Goal: Task Accomplishment & Management: Manage account settings

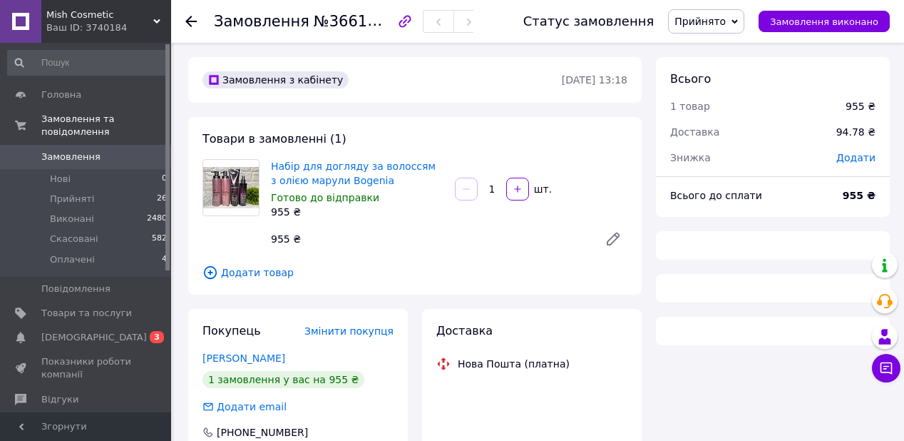
scroll to position [197, 0]
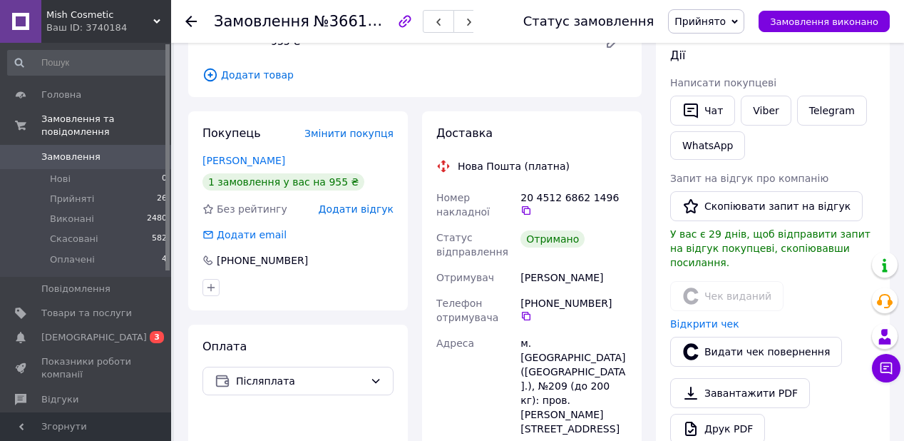
click at [84, 150] on span "Замовлення" at bounding box center [70, 156] width 59 height 13
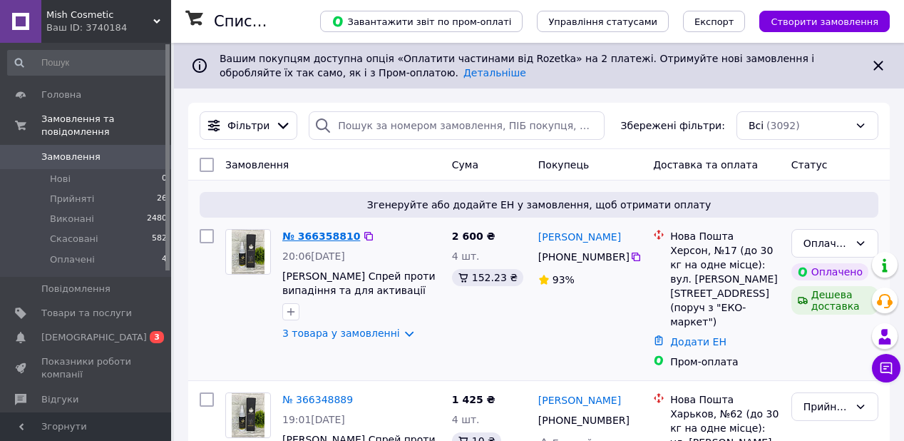
click at [305, 236] on link "№ 366358810" at bounding box center [321, 235] width 78 height 11
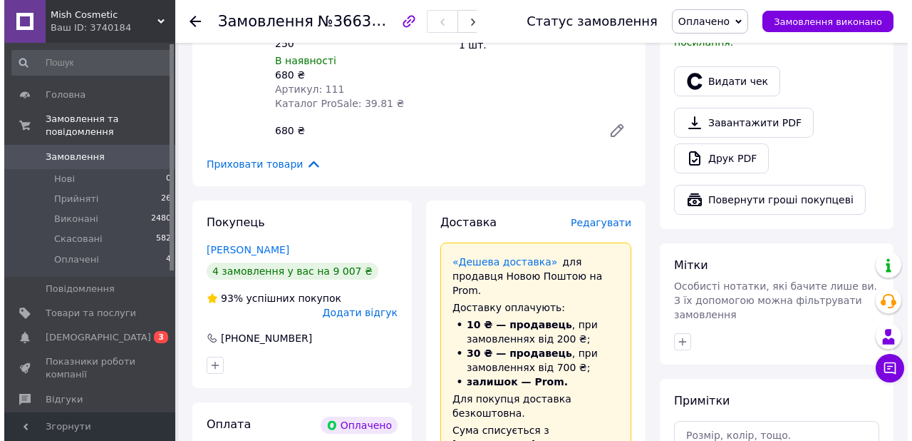
scroll to position [456, 0]
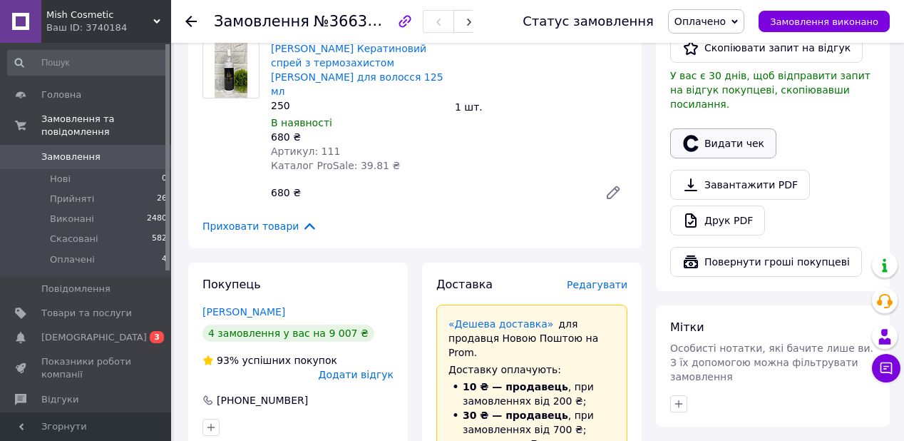
click at [717, 128] on button "Видати чек" at bounding box center [723, 143] width 106 height 30
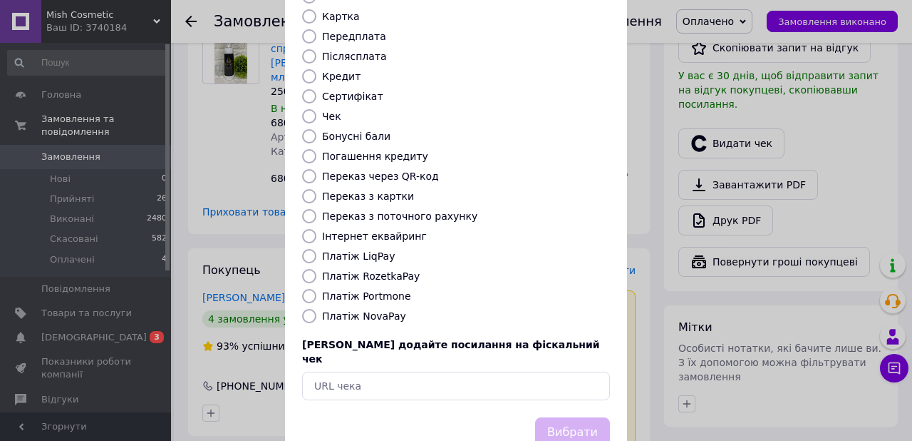
scroll to position [171, 0]
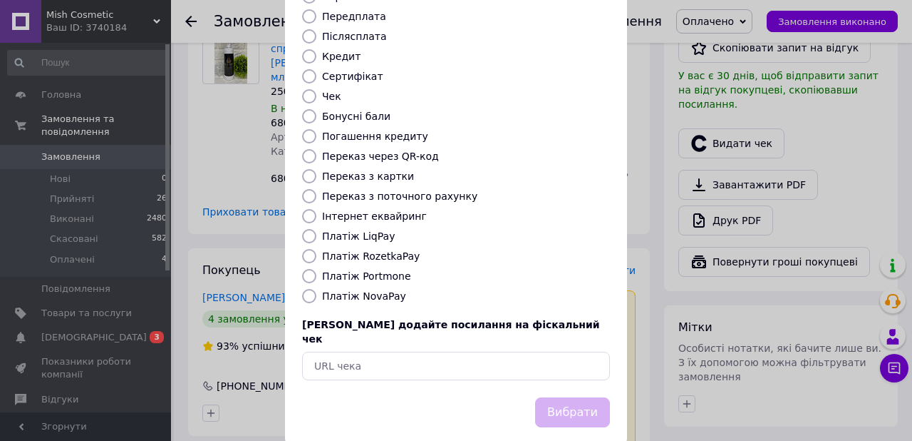
click at [356, 290] on label "Платіж NovaPay" at bounding box center [364, 295] width 84 height 11
click at [316, 289] on input "Платіж NovaPay" at bounding box center [309, 296] width 14 height 14
radio input "true"
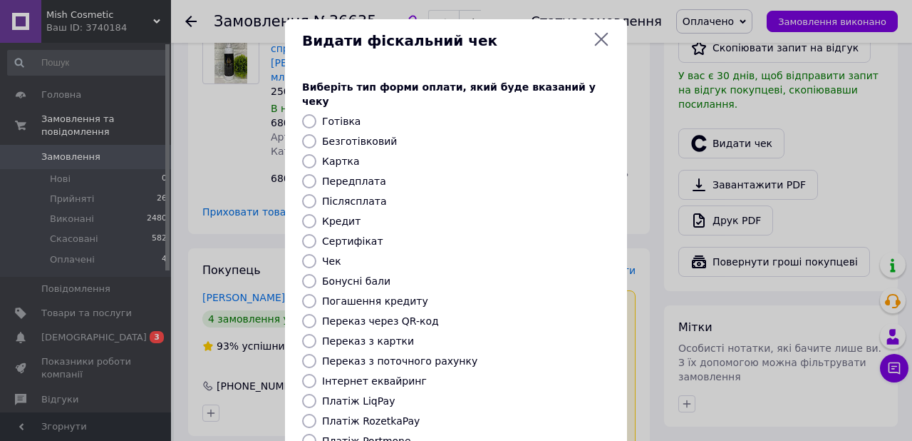
scroll to position [0, 0]
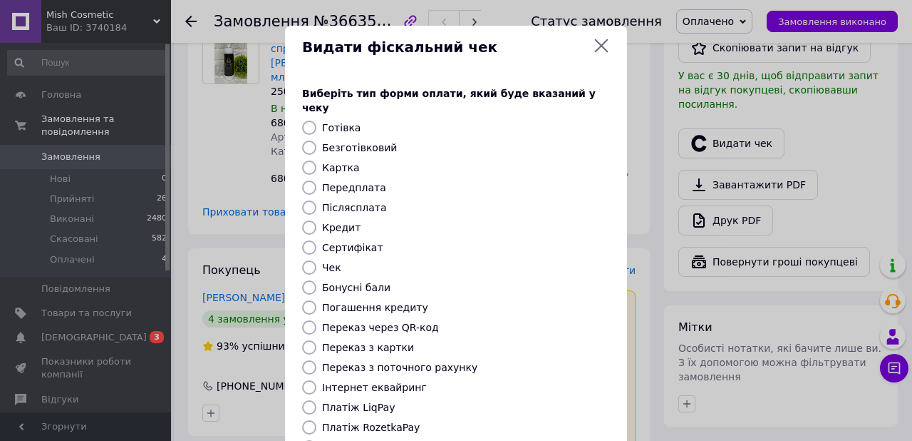
click at [339, 162] on label "Картка" at bounding box center [341, 167] width 38 height 11
click at [316, 160] on input "Картка" at bounding box center [309, 167] width 14 height 14
radio input "true"
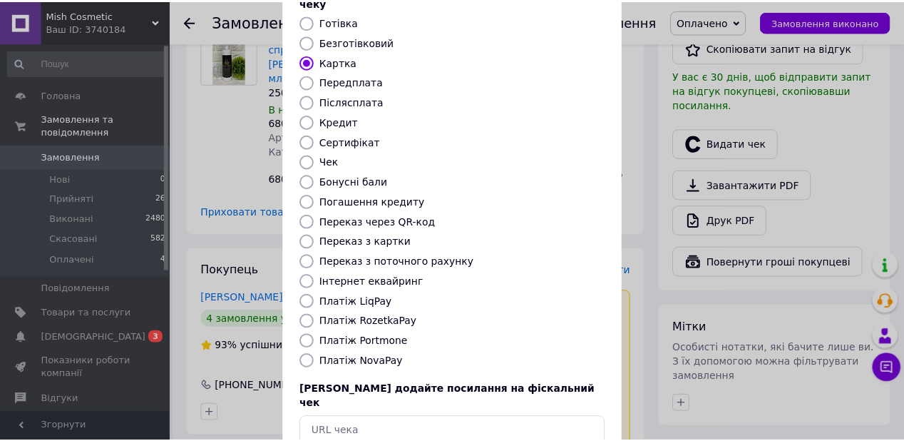
scroll to position [171, 0]
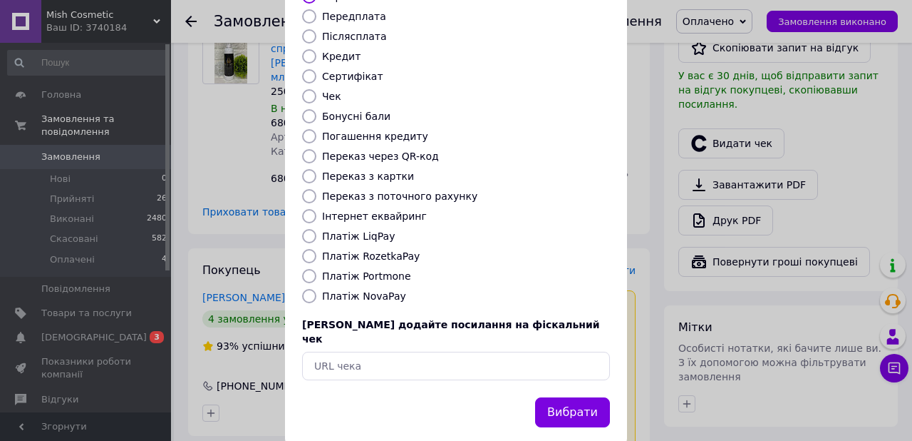
click at [579, 361] on div "Виберіть тип форми оплати, який буде вказаний у чеку Готівка Безготівковий Карт…" at bounding box center [456, 147] width 342 height 499
click at [579, 397] on button "Вибрати" at bounding box center [572, 412] width 75 height 31
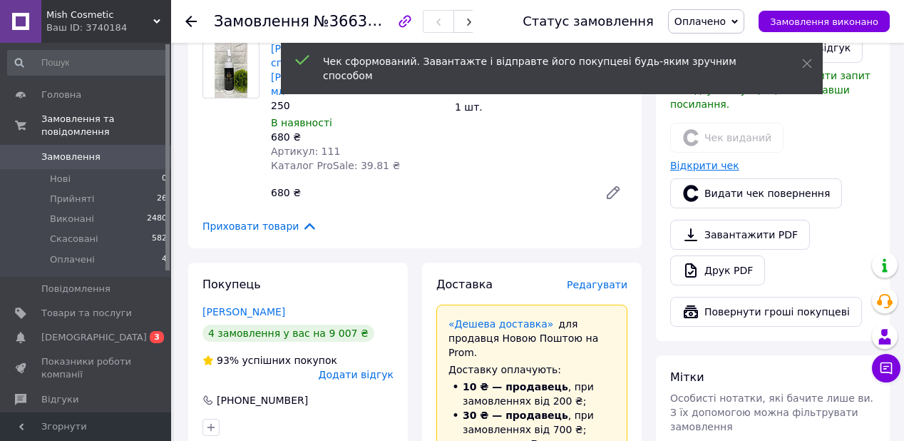
click at [686, 160] on link "Відкрити чек" at bounding box center [704, 165] width 69 height 11
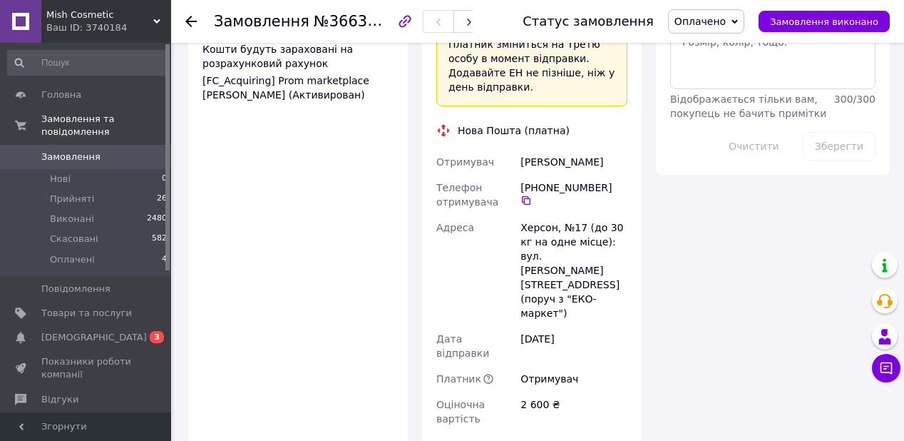
scroll to position [1026, 0]
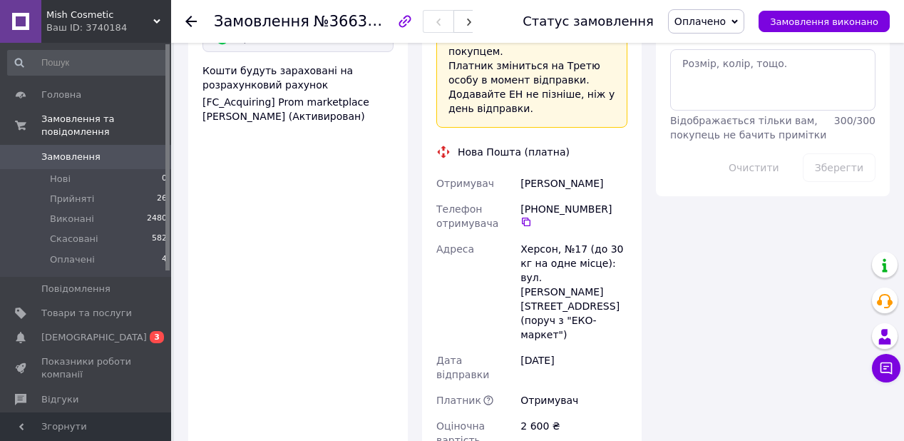
scroll to position [798, 0]
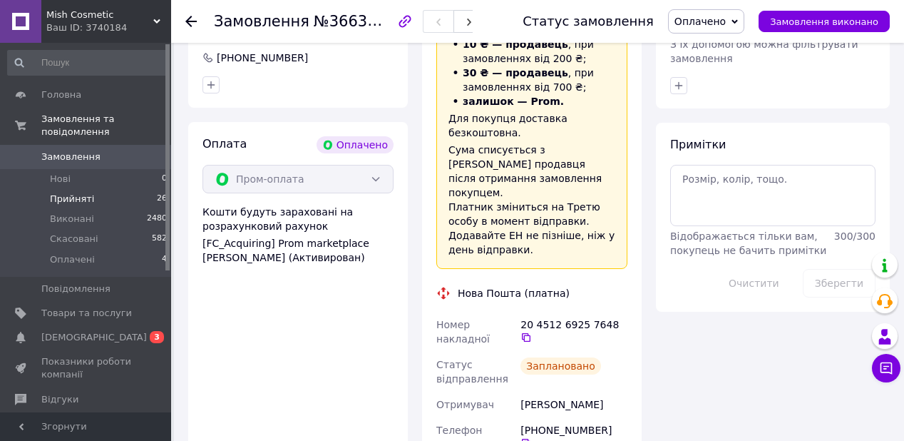
click at [111, 189] on li "Прийняті 26" at bounding box center [87, 199] width 175 height 20
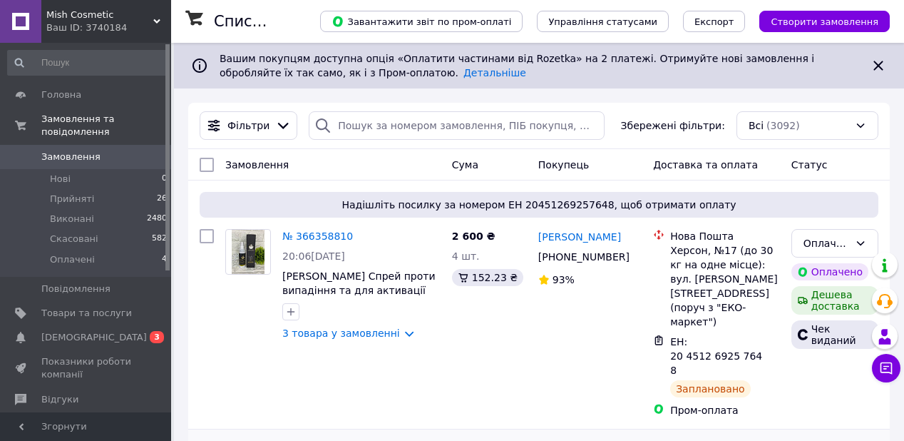
click at [337, 440] on link "№ 366348889" at bounding box center [317, 447] width 71 height 11
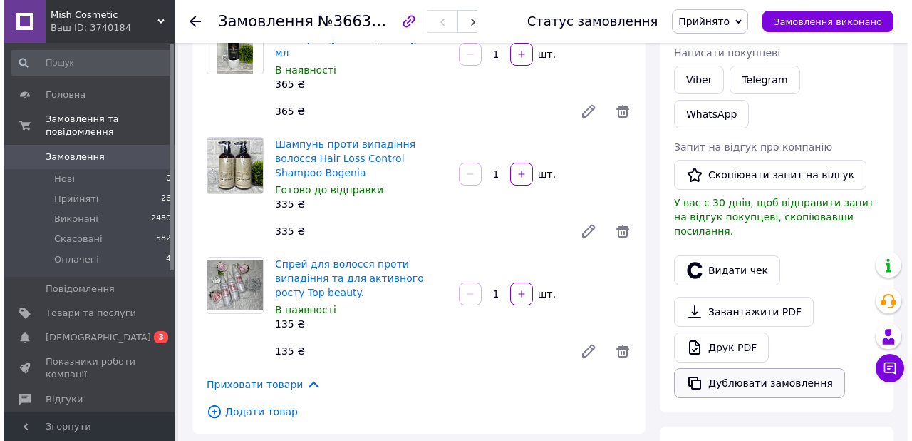
scroll to position [285, 0]
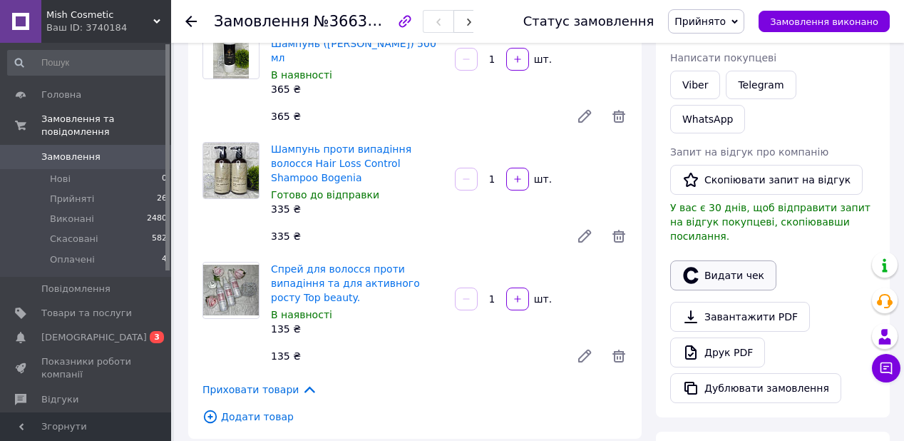
click at [706, 260] on button "Видати чек" at bounding box center [723, 275] width 106 height 30
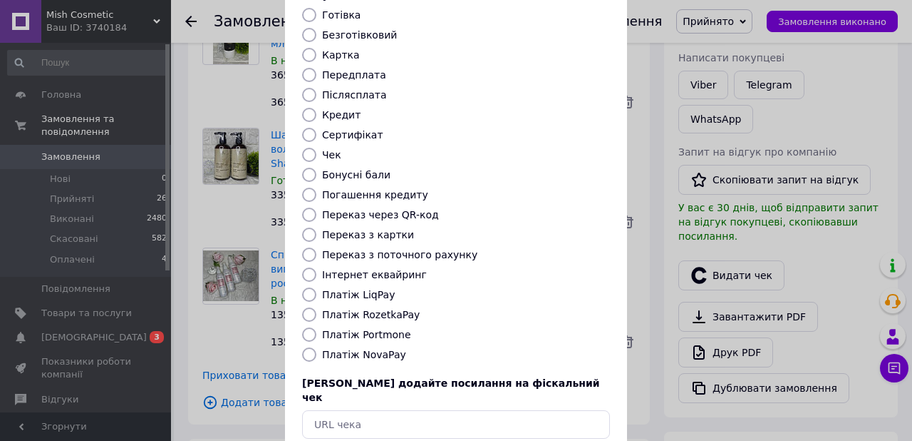
scroll to position [114, 0]
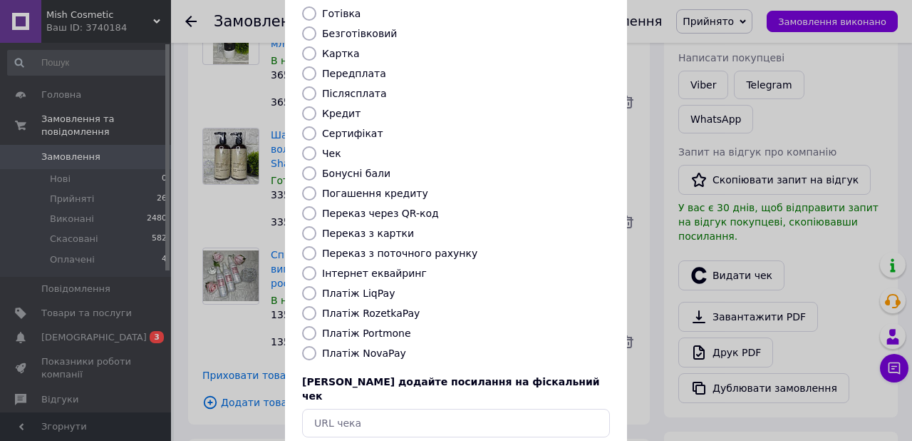
click at [356, 347] on label "Платіж NovaPay" at bounding box center [364, 352] width 84 height 11
click at [316, 346] on input "Платіж NovaPay" at bounding box center [309, 353] width 14 height 14
radio input "true"
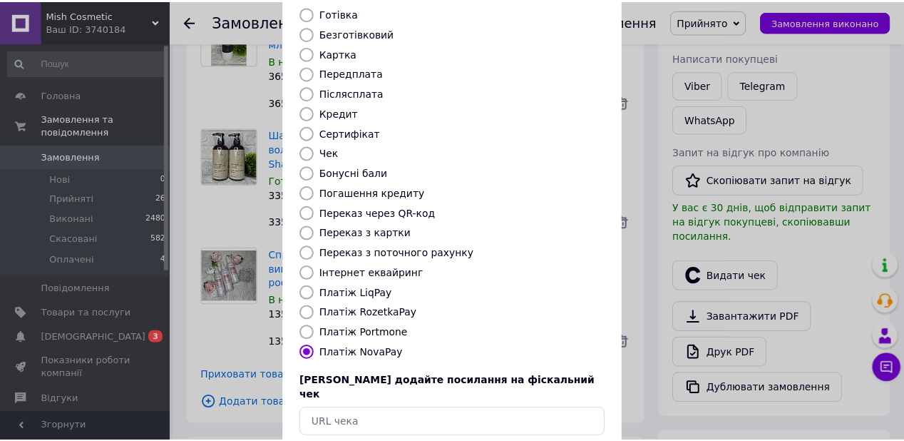
scroll to position [171, 0]
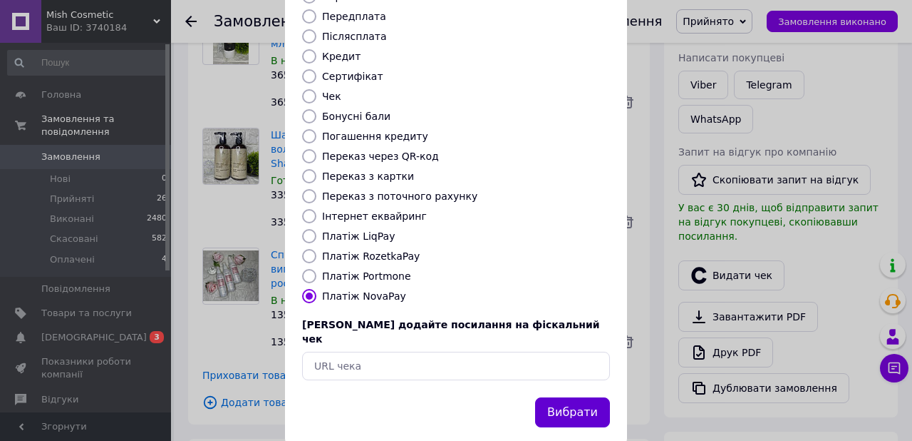
click at [592, 397] on button "Вибрати" at bounding box center [572, 412] width 75 height 31
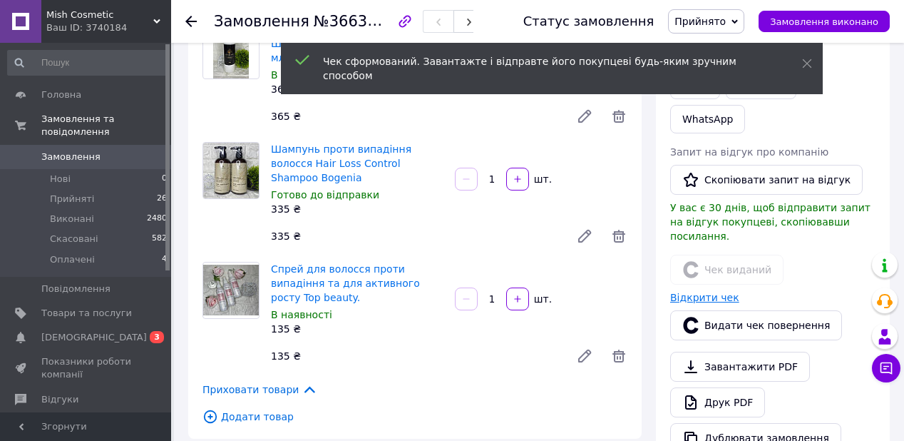
click at [700, 292] on link "Відкрити чек" at bounding box center [704, 297] width 69 height 11
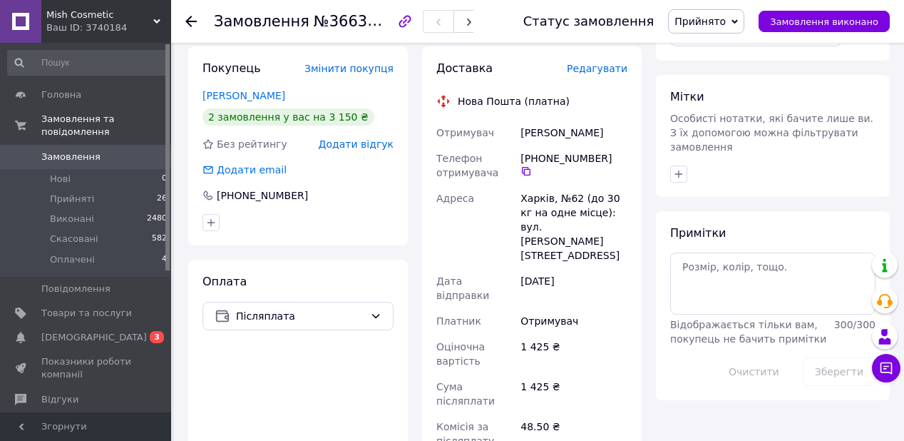
scroll to position [798, 0]
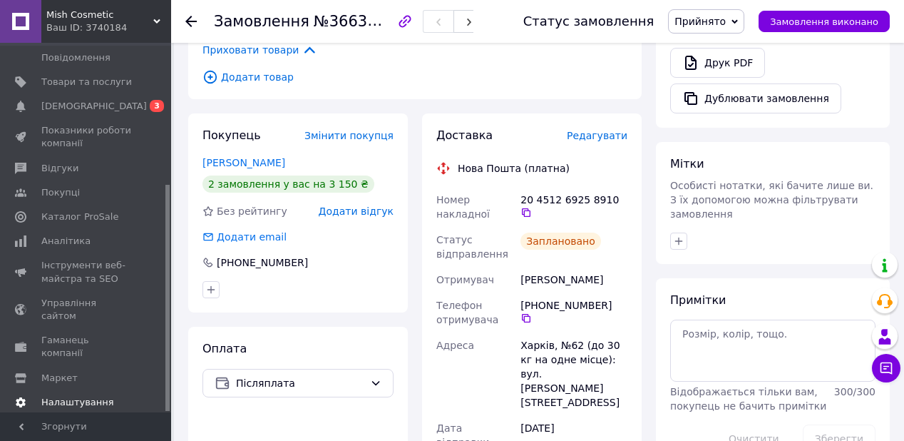
scroll to position [684, 0]
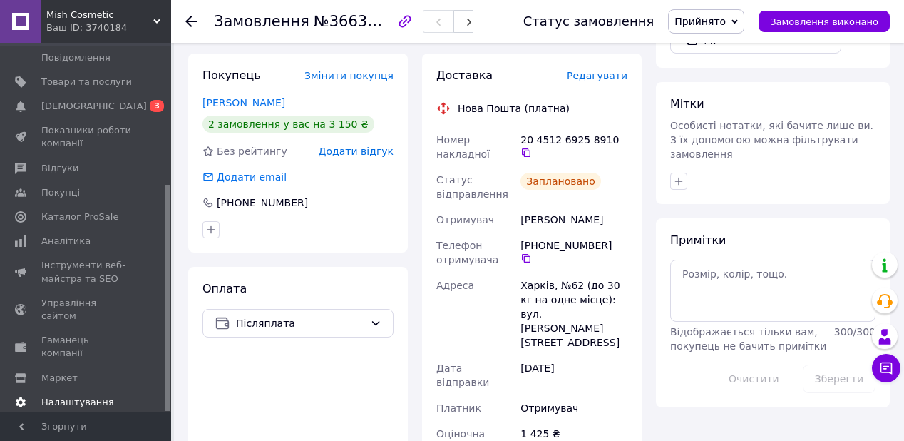
click at [86, 396] on span "Налаштування" at bounding box center [77, 402] width 73 height 13
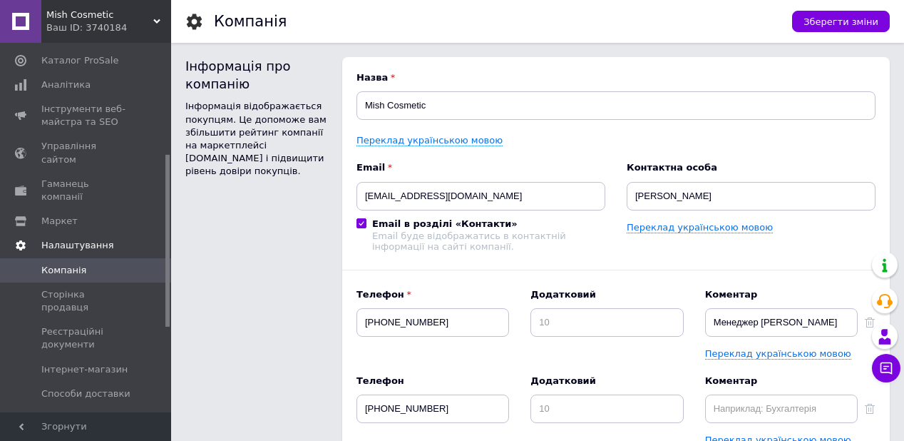
scroll to position [288, 0]
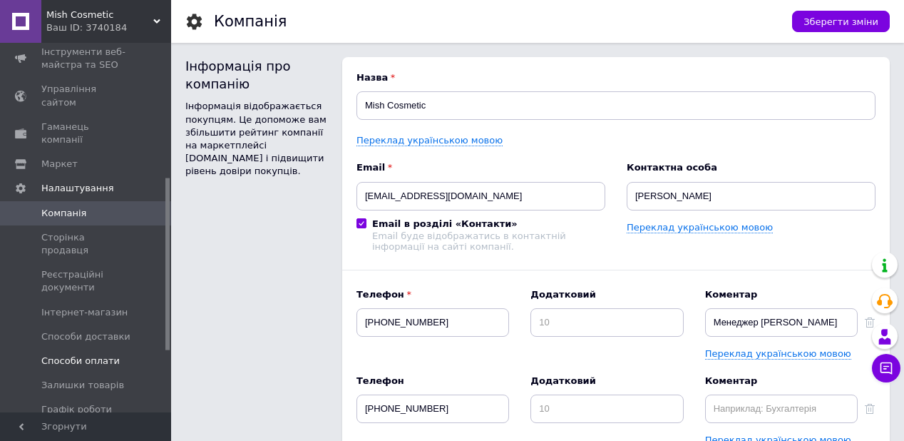
click at [102, 354] on span "Способи оплати" at bounding box center [80, 360] width 78 height 13
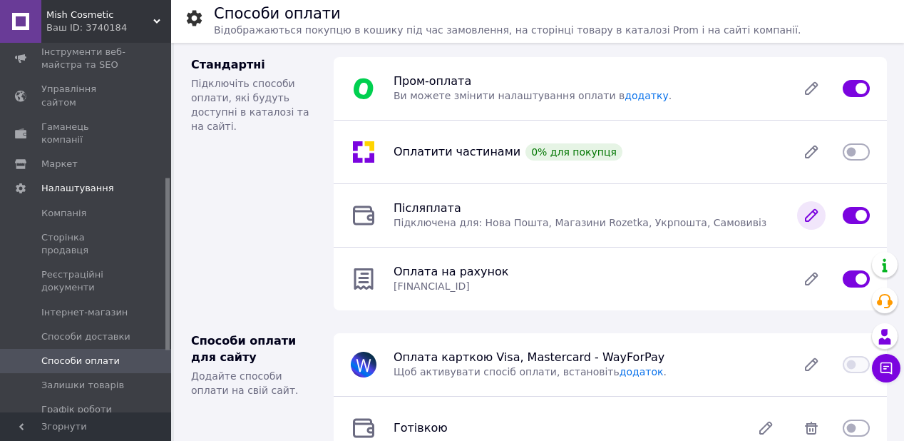
click at [805, 224] on icon at bounding box center [811, 215] width 29 height 29
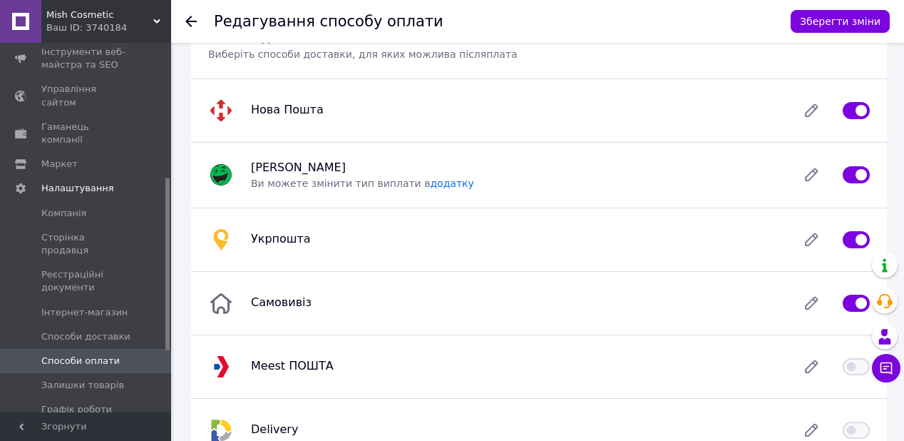
scroll to position [171, 0]
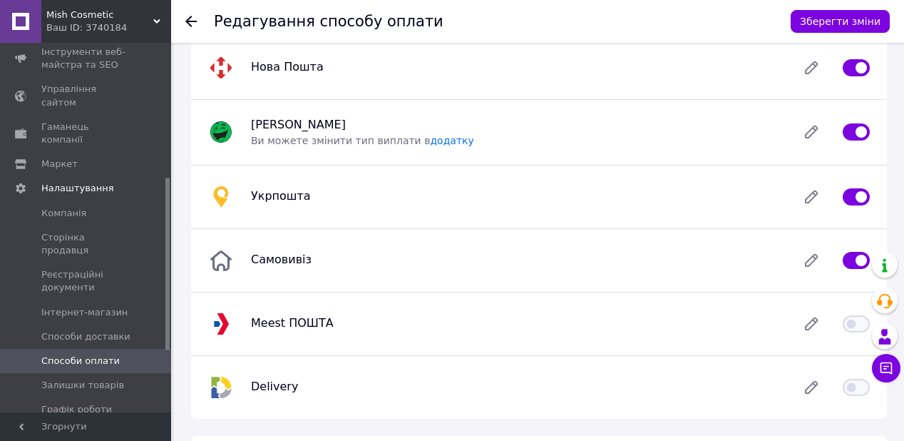
click at [850, 199] on input "checkbox" at bounding box center [856, 197] width 27 height 14
checkbox input "false"
click at [823, 26] on button "Зберегти зміни" at bounding box center [840, 21] width 99 height 23
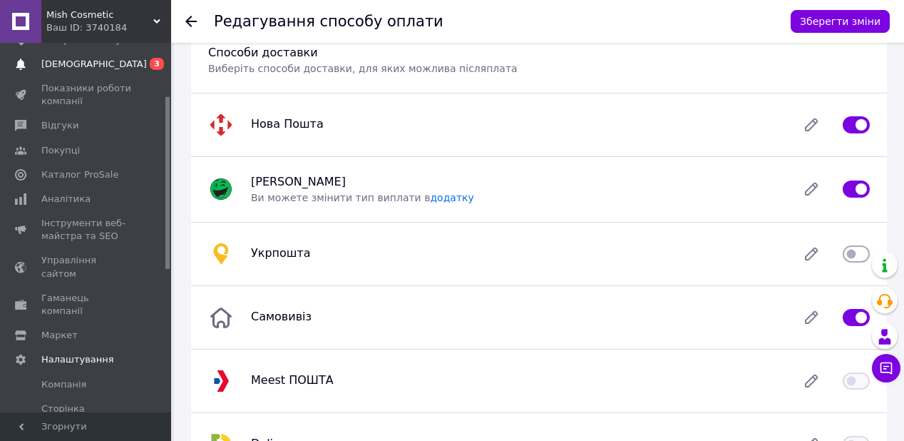
scroll to position [60, 0]
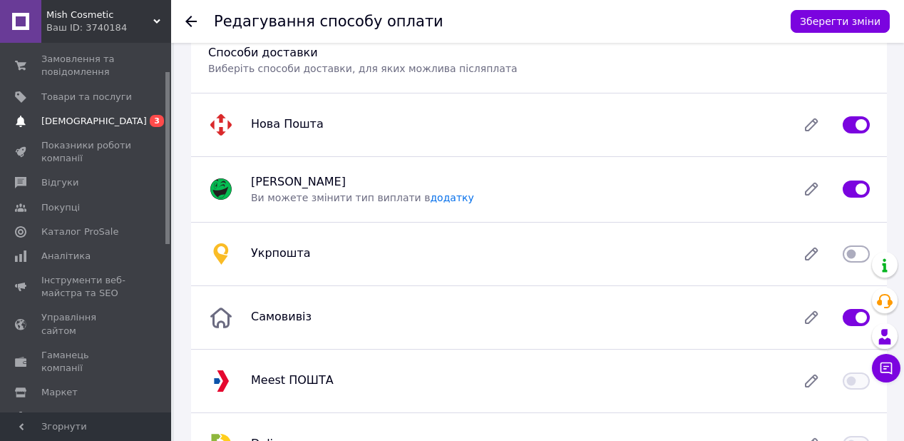
click at [113, 124] on span "[DEMOGRAPHIC_DATA]" at bounding box center [86, 121] width 91 height 13
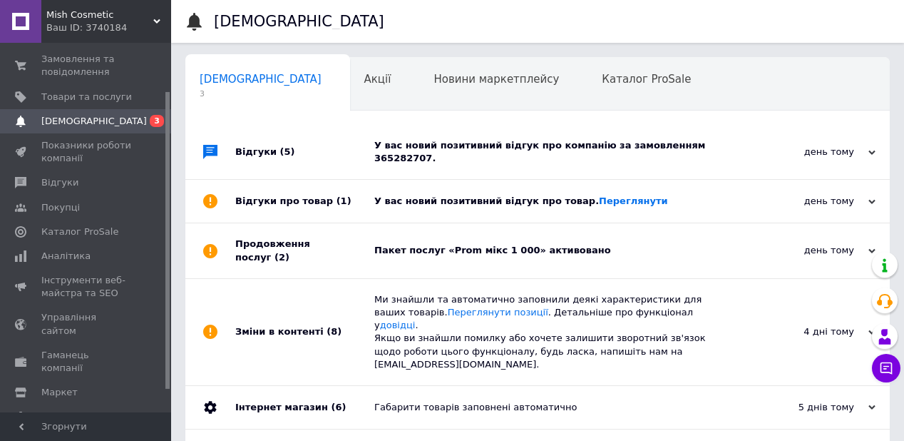
scroll to position [0, 1]
click at [628, 206] on div "У вас новий позитивний відгук про товар. [GEOGRAPHIC_DATA]" at bounding box center [553, 201] width 359 height 43
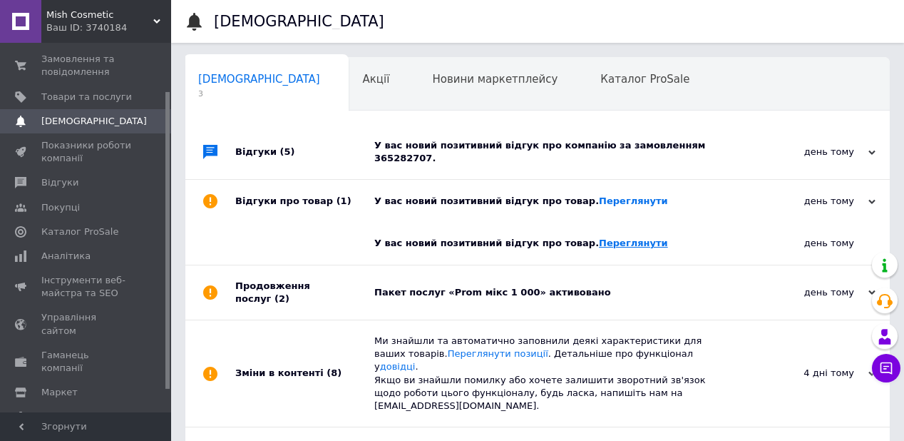
click at [611, 237] on link "Переглянути" at bounding box center [633, 242] width 69 height 11
click at [684, 154] on div "У вас новий позитивний відгук про компанію за замовленням 365282707." at bounding box center [553, 152] width 359 height 54
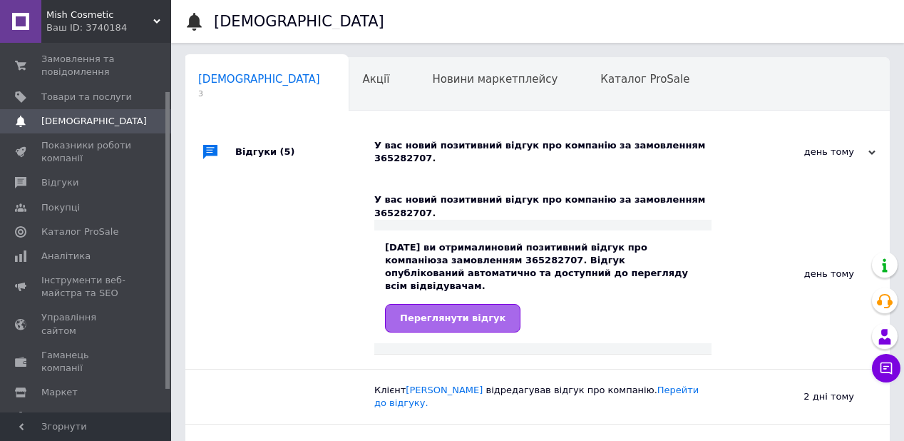
click at [428, 312] on span "Переглянути відгук" at bounding box center [452, 317] width 105 height 11
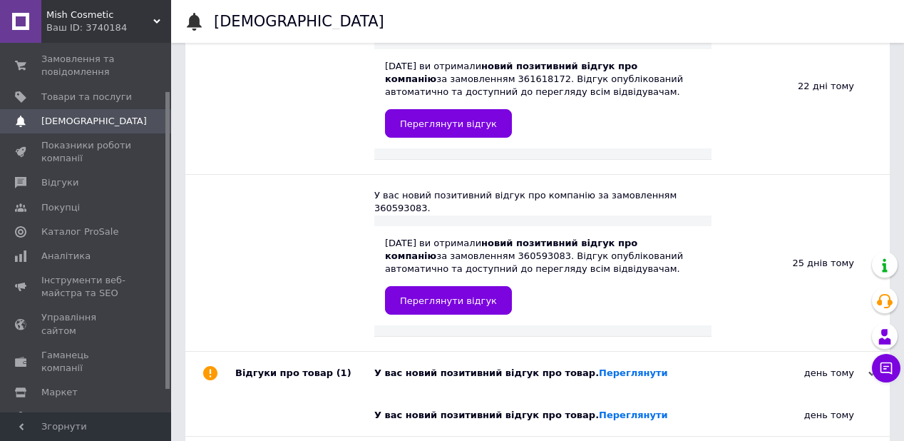
scroll to position [969, 0]
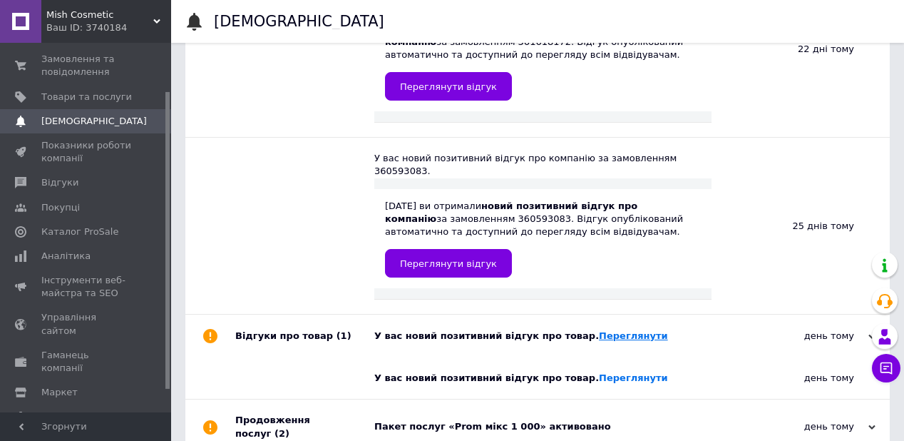
click at [599, 330] on link "Переглянути" at bounding box center [633, 335] width 69 height 11
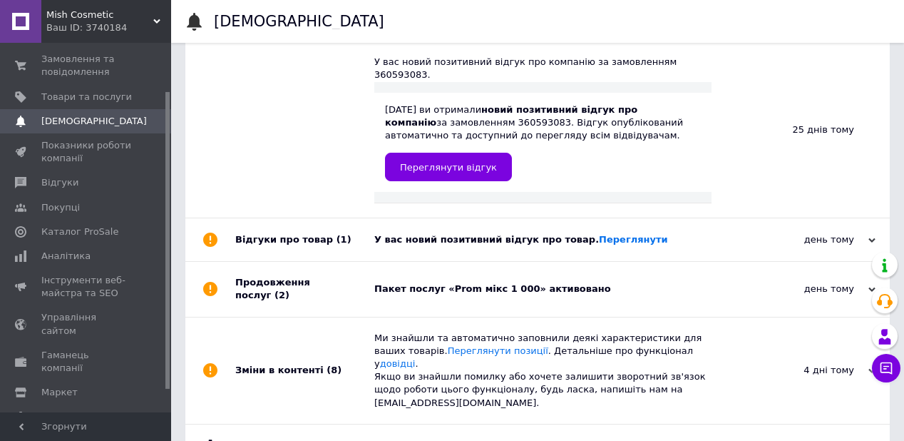
scroll to position [1068, 0]
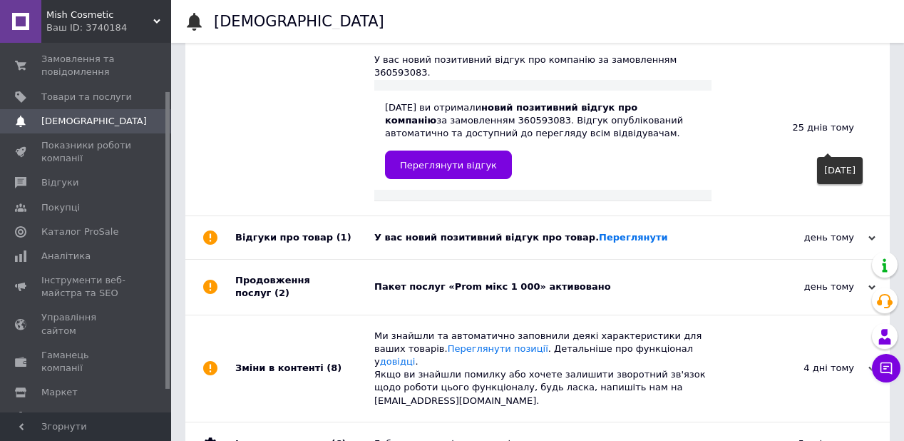
click at [787, 231] on div "день тому" at bounding box center [804, 237] width 143 height 13
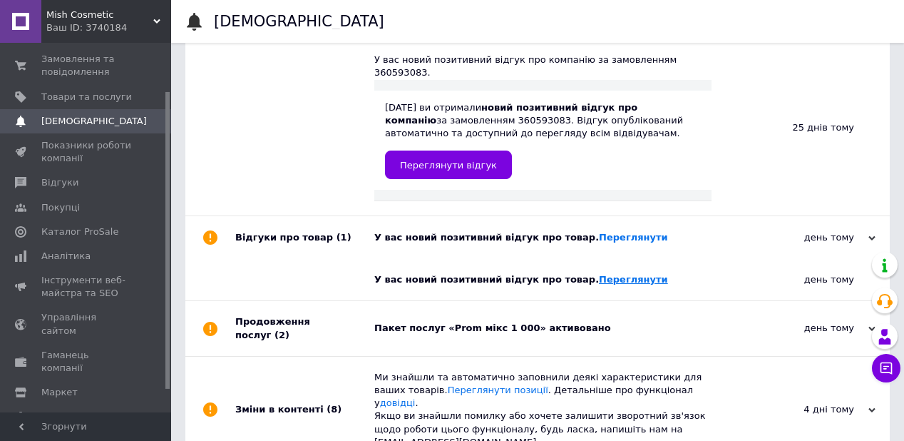
click at [606, 274] on link "Переглянути" at bounding box center [633, 279] width 69 height 11
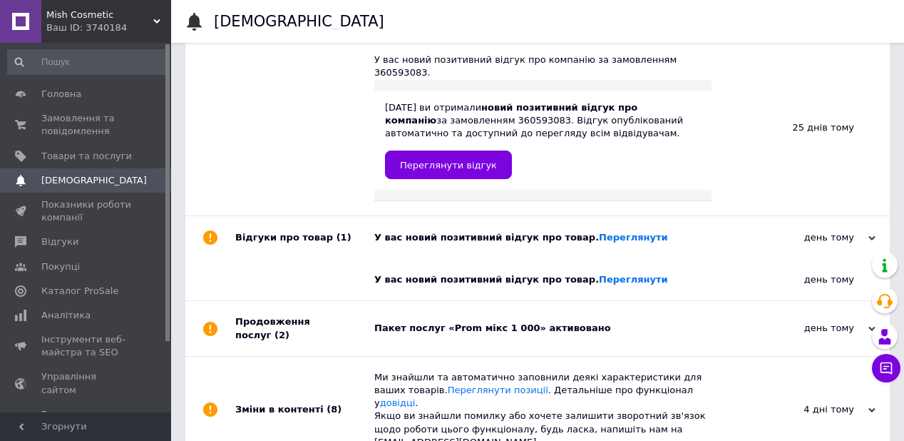
scroll to position [0, 0]
click at [114, 125] on span "Замовлення та повідомлення" at bounding box center [86, 126] width 91 height 26
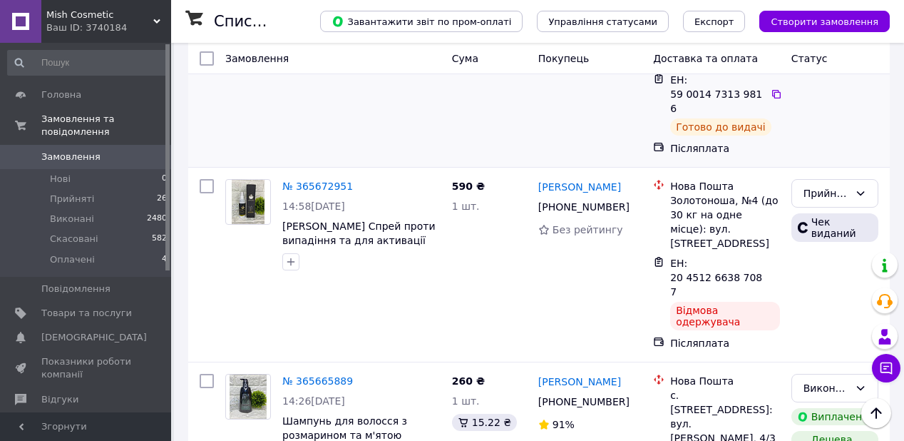
scroll to position [2053, 0]
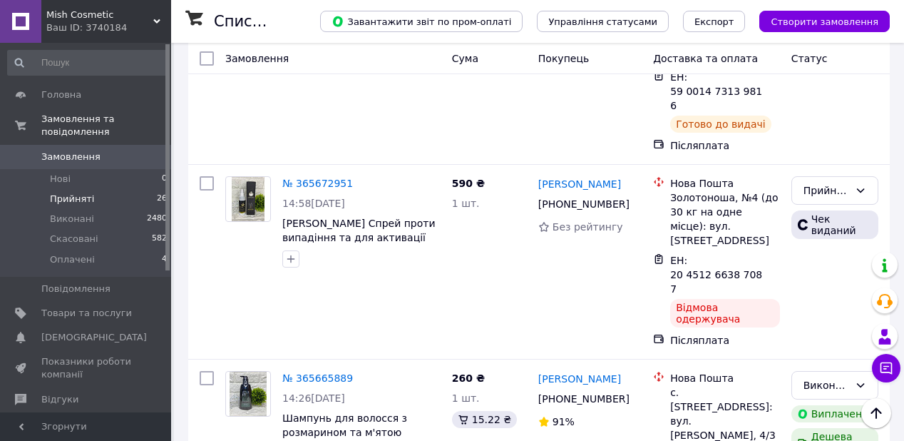
click at [68, 192] on span "Прийняті" at bounding box center [72, 198] width 44 height 13
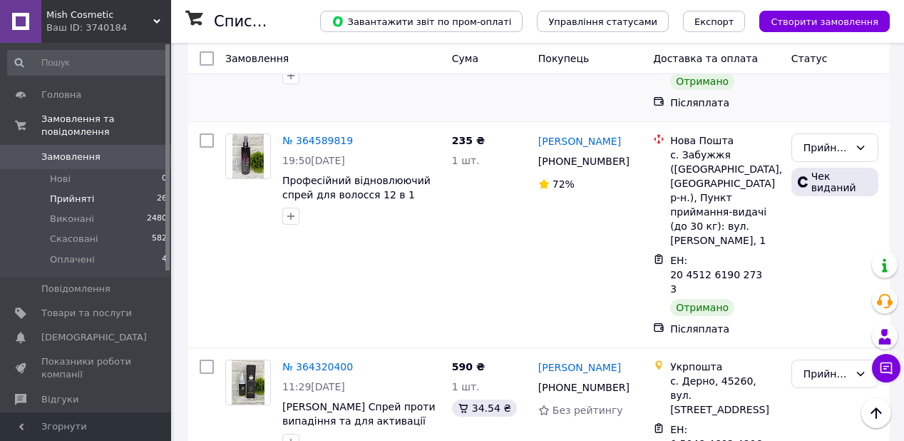
scroll to position [4025, 0]
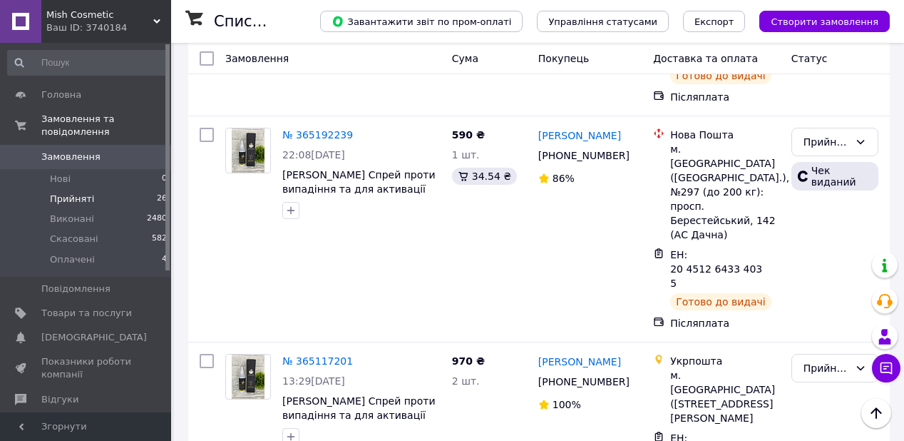
click at [137, 150] on span "0" at bounding box center [151, 156] width 39 height 13
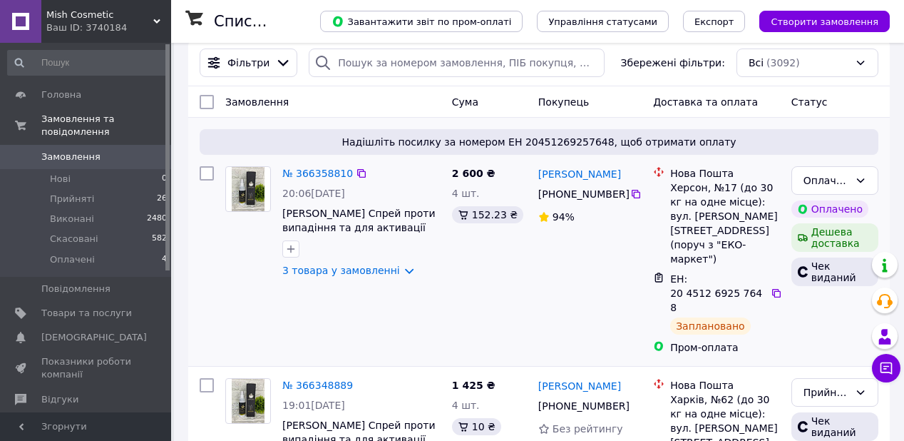
scroll to position [114, 0]
